Goal: Task Accomplishment & Management: Manage account settings

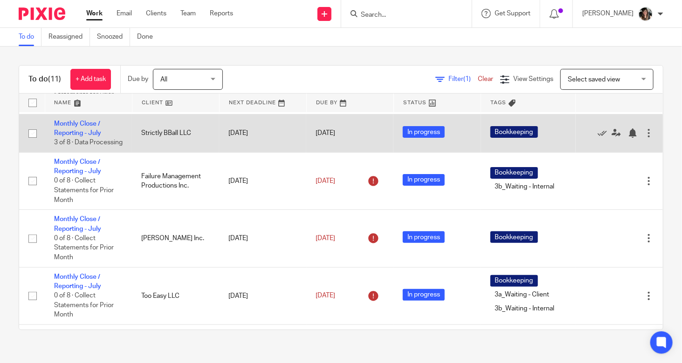
scroll to position [140, 0]
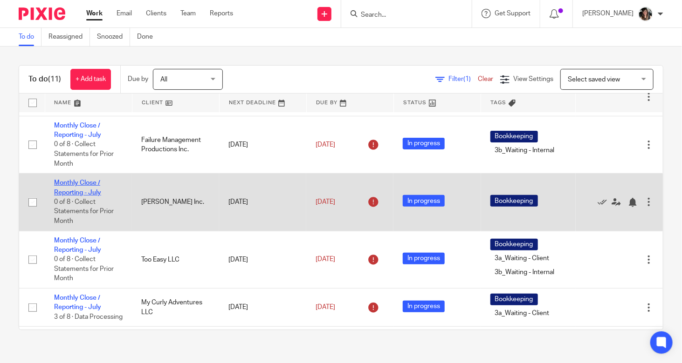
click at [88, 192] on link "Monthly Close / Reporting - July" at bounding box center [77, 188] width 47 height 16
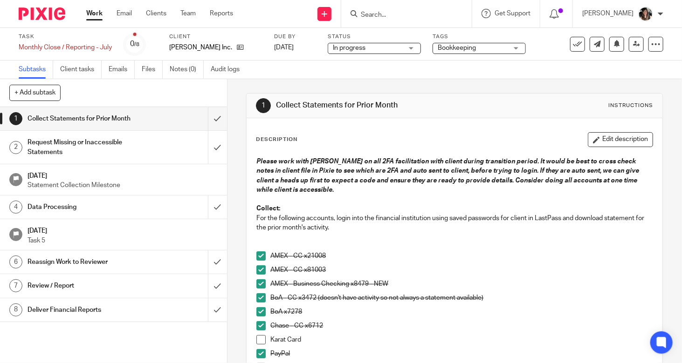
scroll to position [227, 0]
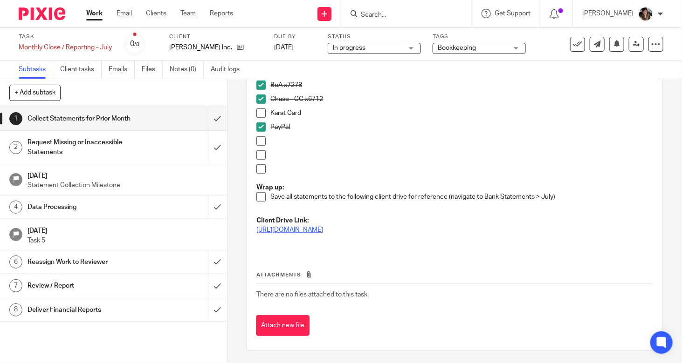
click at [291, 232] on link "https://drive.google.com/drive/folders/15ty_ltYRuE6oT_IOSlOG3DQ5dC3Y3ox2" at bounding box center [289, 230] width 67 height 7
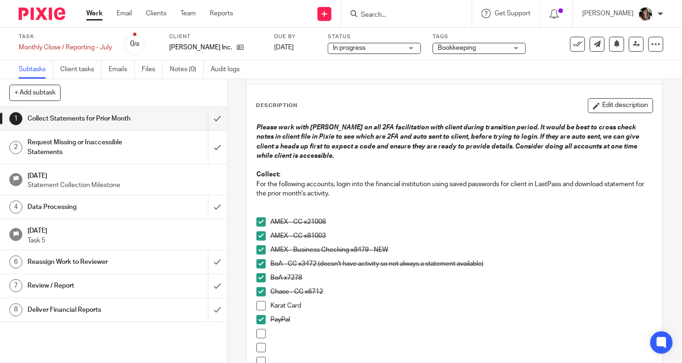
scroll to position [47, 0]
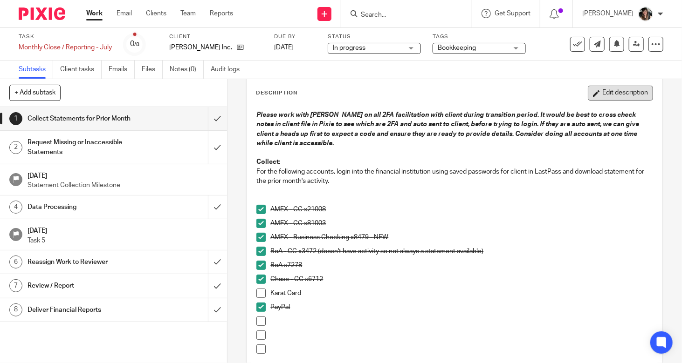
click at [589, 87] on button "Edit description" at bounding box center [620, 93] width 65 height 15
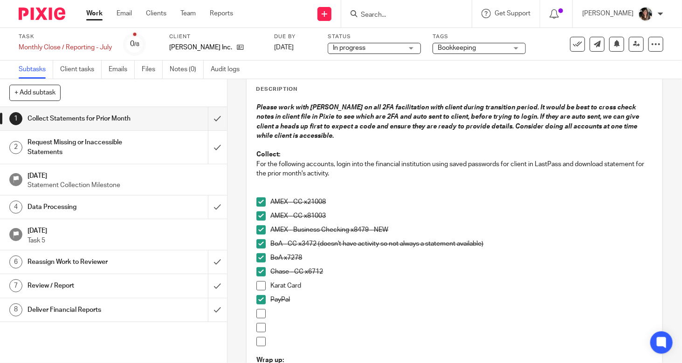
click at [321, 252] on div "BoA - CC x3472 (doesn't have activity so not always a statement available)" at bounding box center [461, 246] width 382 height 14
click at [321, 257] on p "BoA x7278" at bounding box center [461, 257] width 382 height 9
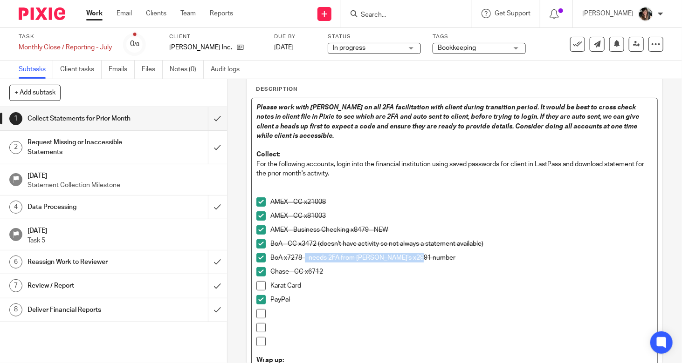
drag, startPoint x: 434, startPoint y: 262, endPoint x: 302, endPoint y: 264, distance: 131.4
click at [302, 264] on div "BoA x7278 - needs 2FA from Shan's x2991 number" at bounding box center [461, 260] width 382 height 14
copy p "- needs 2FA from Shan's x2991 number"
click at [419, 233] on p "AMEX - Business Checking x8479 - NEW" at bounding box center [461, 229] width 382 height 9
click at [361, 214] on p "AMEX - CC x81003" at bounding box center [461, 216] width 382 height 9
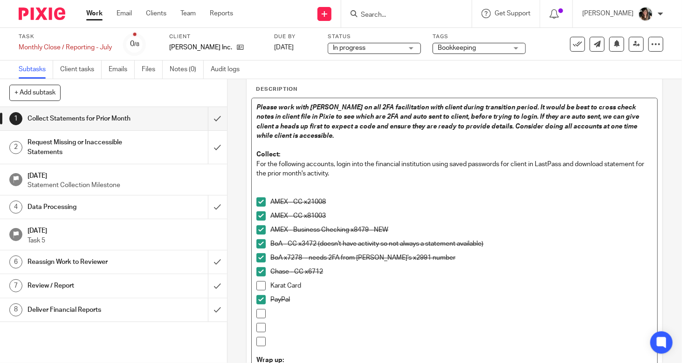
click at [416, 231] on p "AMEX - Business Checking x8479 - NEW" at bounding box center [461, 229] width 382 height 9
click at [424, 228] on p "AMEX - Business Checking x8479 - NEW" at bounding box center [461, 229] width 382 height 9
click at [341, 215] on p "AMEX - CC x81003" at bounding box center [461, 216] width 382 height 9
click at [487, 248] on p "BoA - CC x3472 (doesn't have activity so not always a statement available)" at bounding box center [461, 243] width 382 height 9
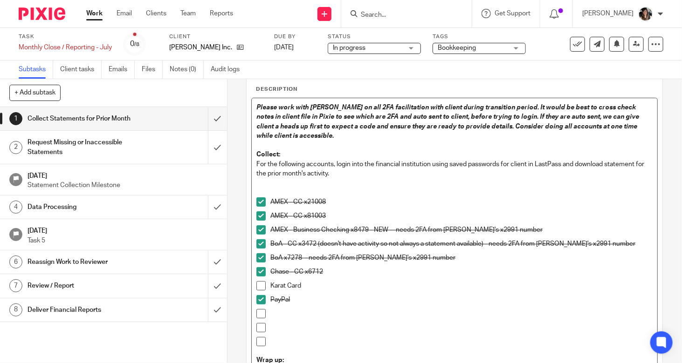
click at [355, 217] on p "AMEX - CC x81003" at bounding box center [461, 216] width 382 height 9
click at [367, 198] on p "AMEX - CC x21008" at bounding box center [461, 202] width 382 height 9
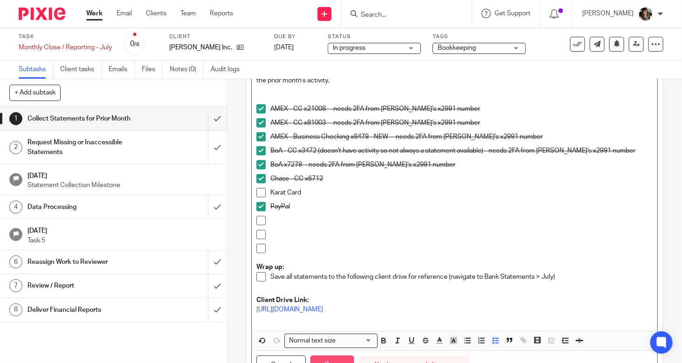
scroll to position [184, 0]
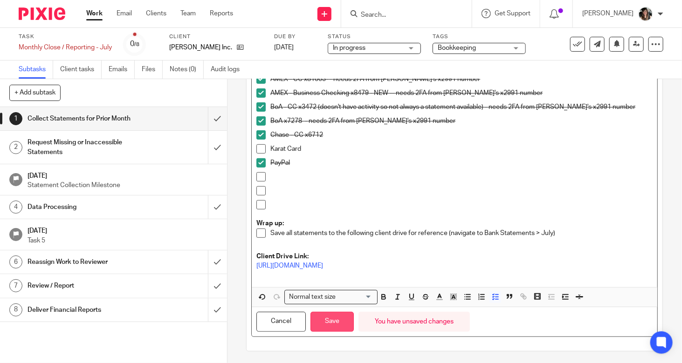
click at [327, 319] on button "Save" at bounding box center [331, 322] width 43 height 20
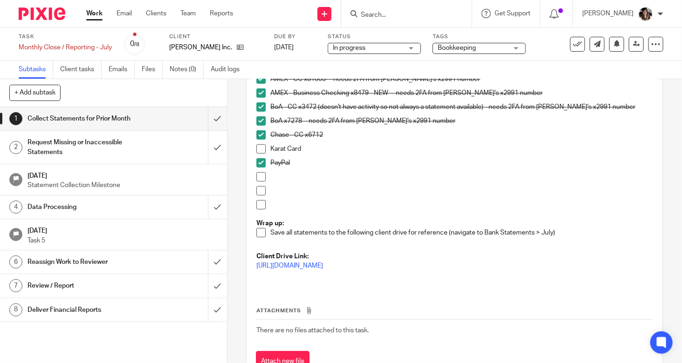
scroll to position [0, 0]
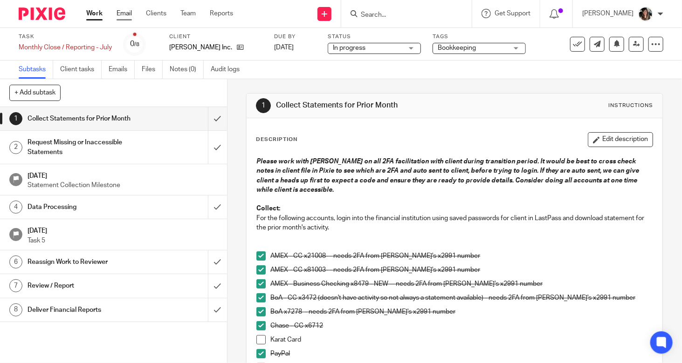
click at [122, 10] on link "Email" at bounding box center [123, 13] width 15 height 9
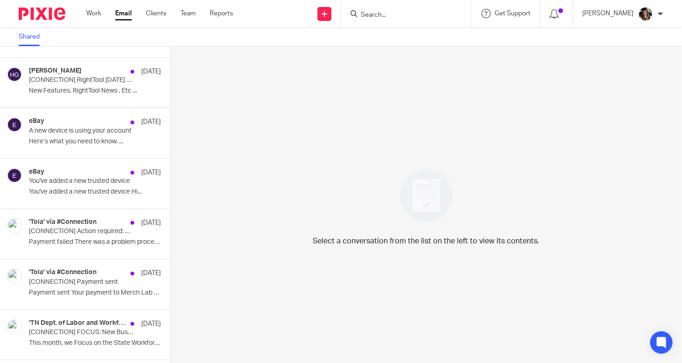
scroll to position [2051, 0]
